Goal: Information Seeking & Learning: Learn about a topic

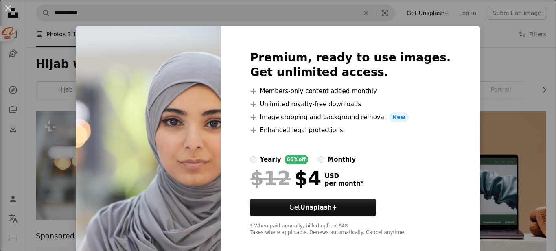
click at [317, 121] on li "A plus sign Image cropping and background removal New" at bounding box center [350, 117] width 201 height 10
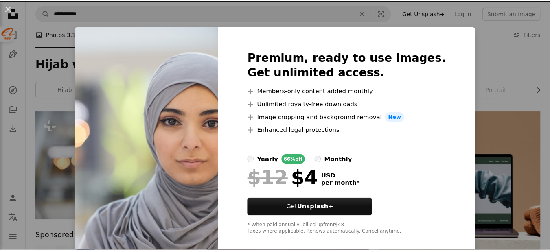
scroll to position [10, 0]
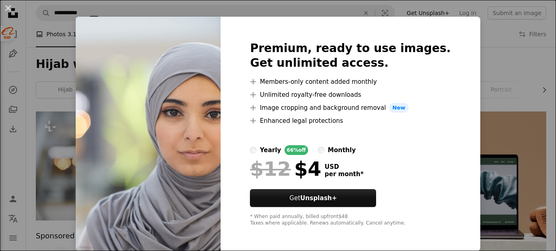
click at [171, 131] on img at bounding box center [148, 134] width 145 height 234
click at [135, 131] on img at bounding box center [148, 134] width 145 height 234
click at [53, 76] on div "An X shape Premium, ready to use images. Get unlimited access. A plus sign Memb…" at bounding box center [278, 125] width 556 height 251
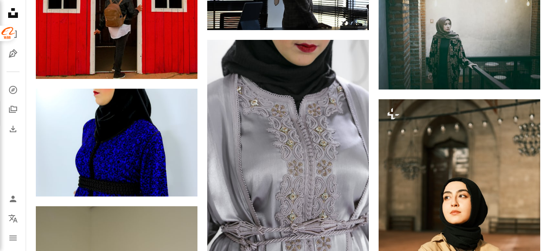
scroll to position [822, 0]
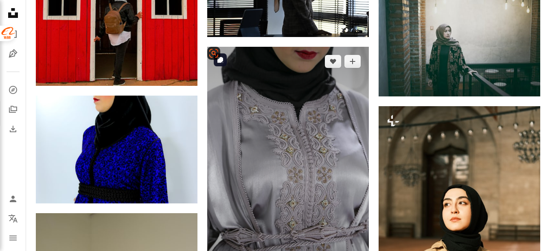
click at [314, 164] on img at bounding box center [288, 168] width 162 height 243
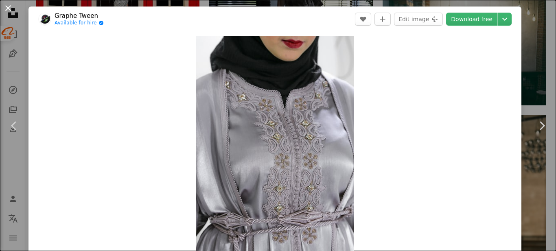
click at [11, 9] on button "An X shape" at bounding box center [8, 8] width 10 height 10
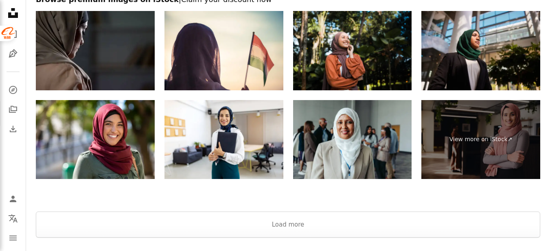
scroll to position [1772, 0]
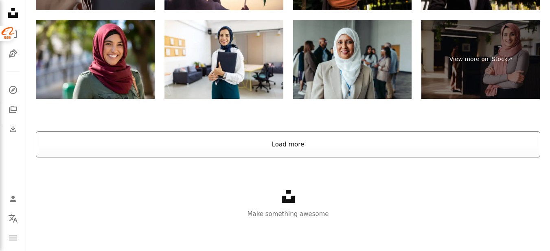
click at [419, 139] on button "Load more" at bounding box center [288, 144] width 504 height 26
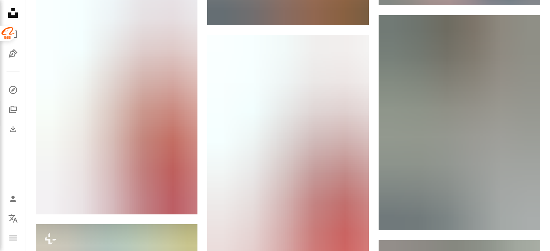
scroll to position [5192, 0]
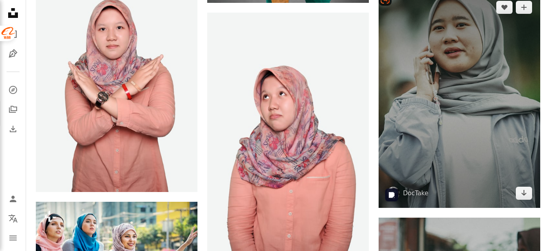
drag, startPoint x: 465, startPoint y: 120, endPoint x: 495, endPoint y: 184, distance: 70.3
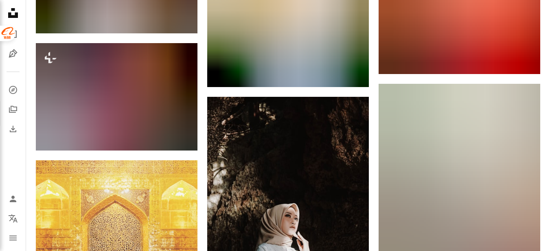
scroll to position [18150, 0]
